Goal: Task Accomplishment & Management: Manage account settings

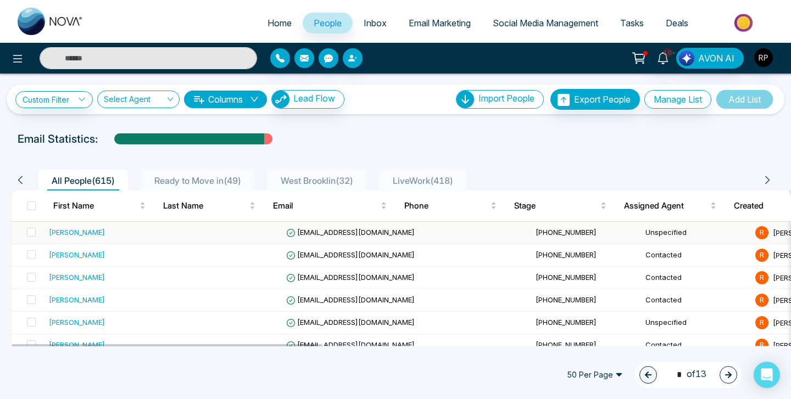
click at [187, 235] on td at bounding box center [227, 233] width 110 height 23
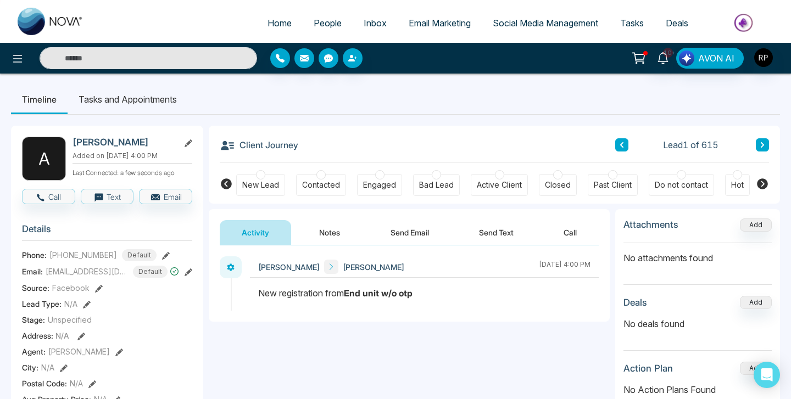
click at [767, 143] on button at bounding box center [762, 144] width 13 height 13
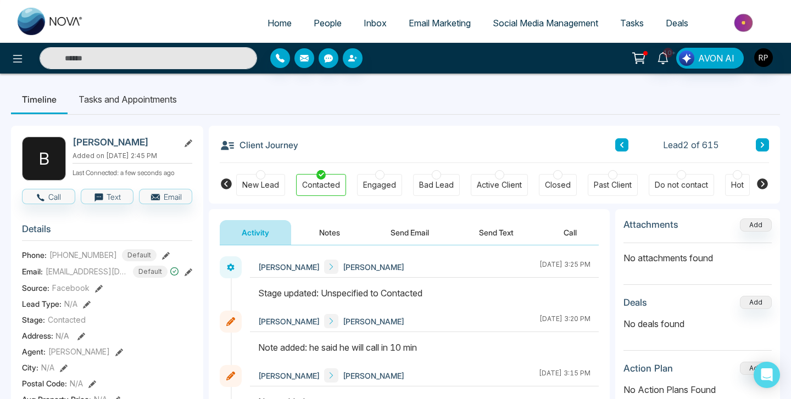
click at [339, 230] on button "Notes" at bounding box center [329, 232] width 65 height 25
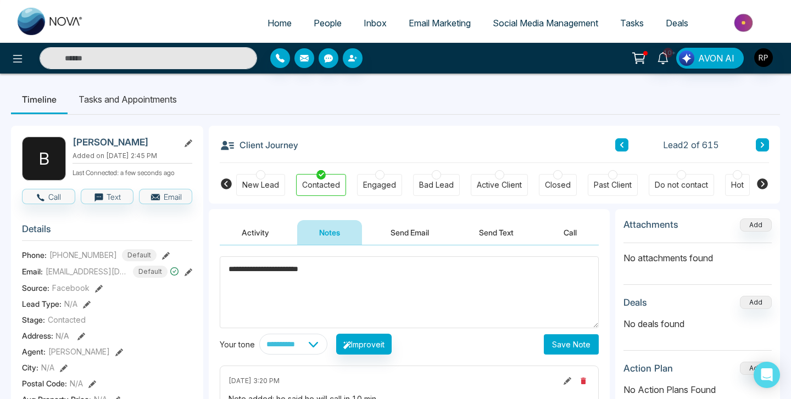
type textarea "**********"
click at [562, 344] on button "Save Note" at bounding box center [571, 345] width 55 height 20
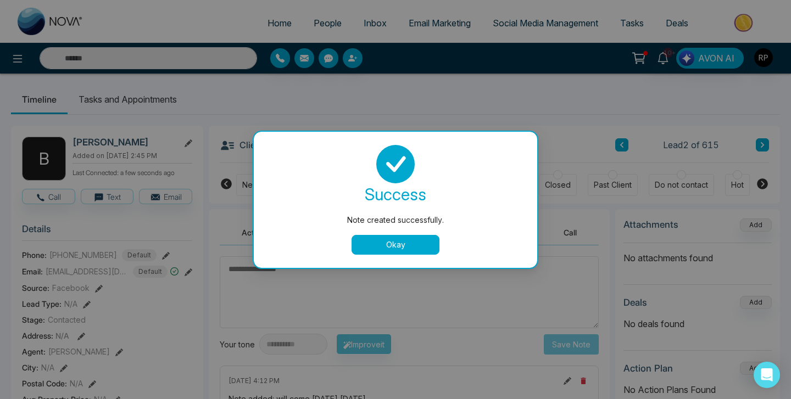
click at [403, 247] on button "Okay" at bounding box center [396, 245] width 88 height 20
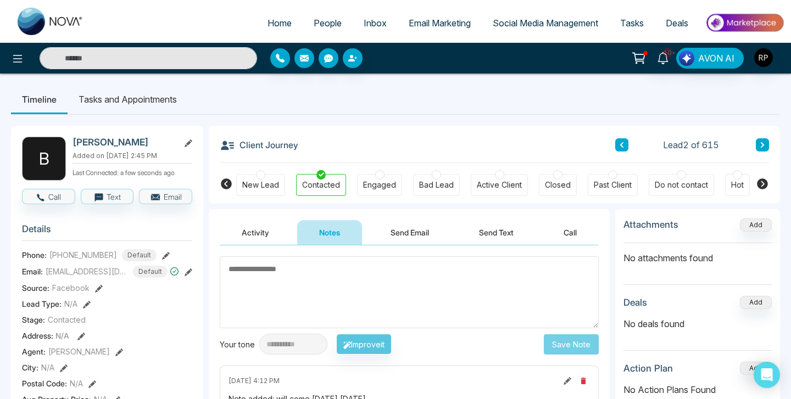
click at [615, 146] on button at bounding box center [621, 144] width 13 height 13
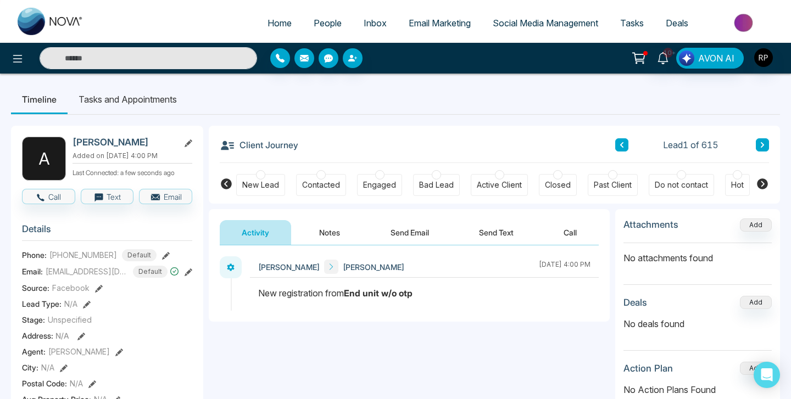
click at [162, 252] on icon at bounding box center [166, 256] width 8 height 8
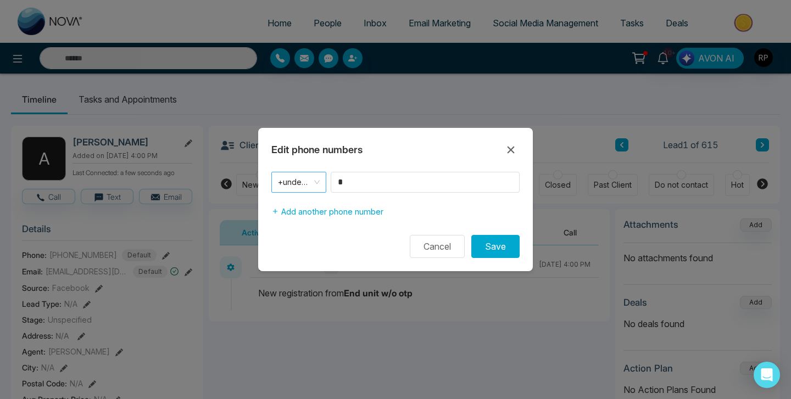
click at [302, 181] on span "+undefined" at bounding box center [299, 182] width 42 height 15
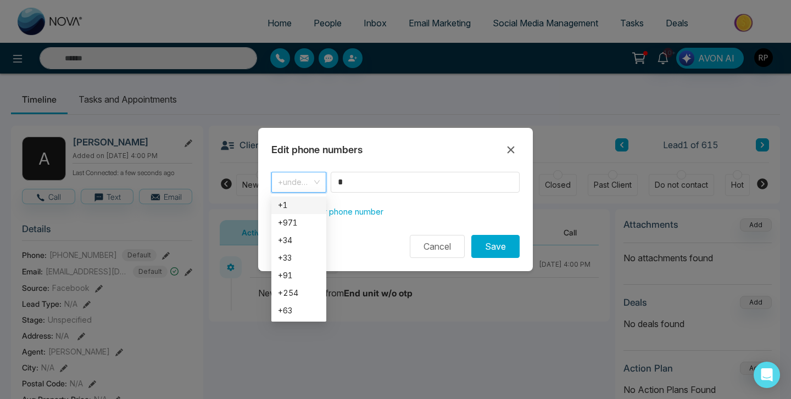
click at [302, 202] on div "+1" at bounding box center [299, 205] width 42 height 12
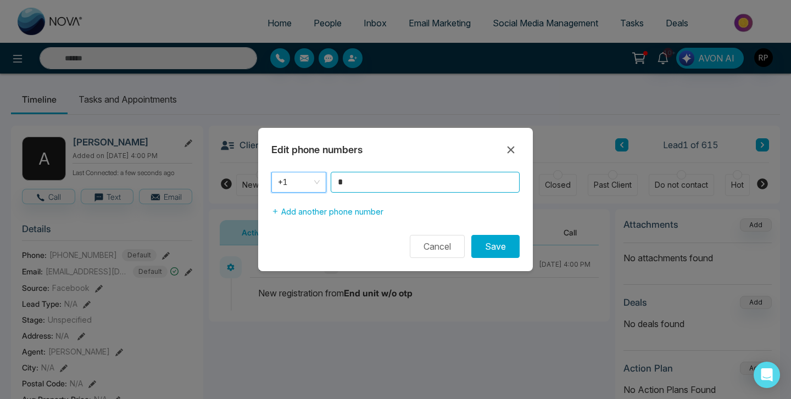
click at [364, 190] on input "*" at bounding box center [425, 182] width 189 height 21
type input "**********"
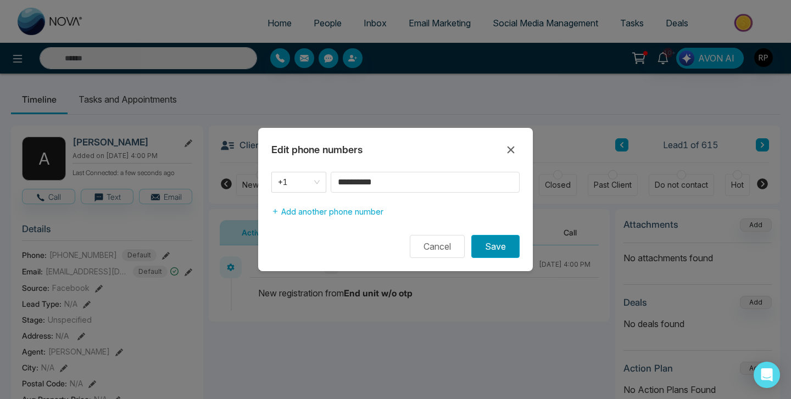
click at [489, 246] on button "Save" at bounding box center [495, 246] width 48 height 23
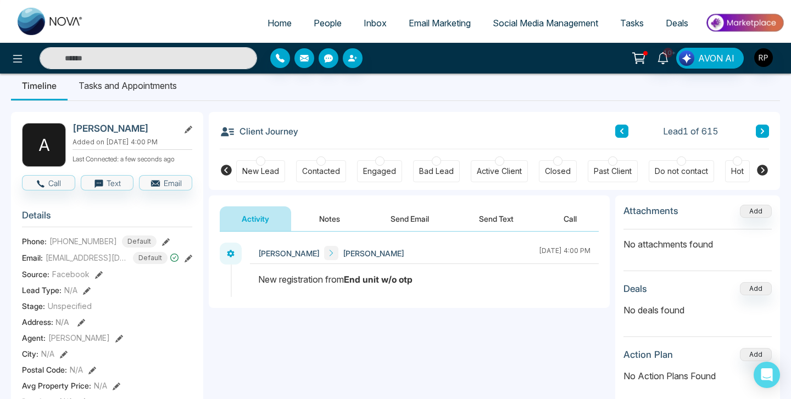
scroll to position [12, 0]
